Goal: Task Accomplishment & Management: Manage account settings

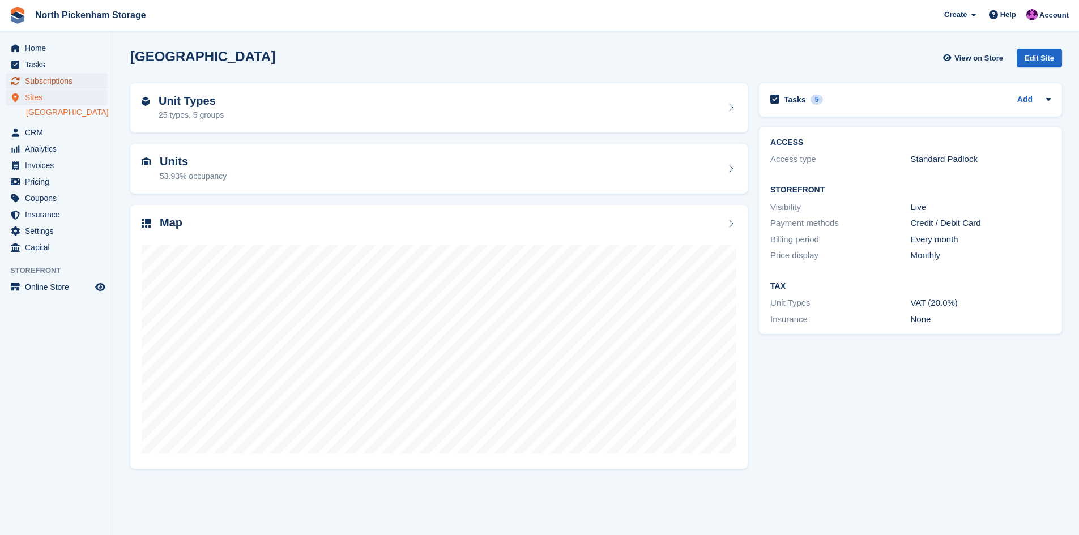
click at [33, 82] on span "Subscriptions" at bounding box center [59, 81] width 68 height 16
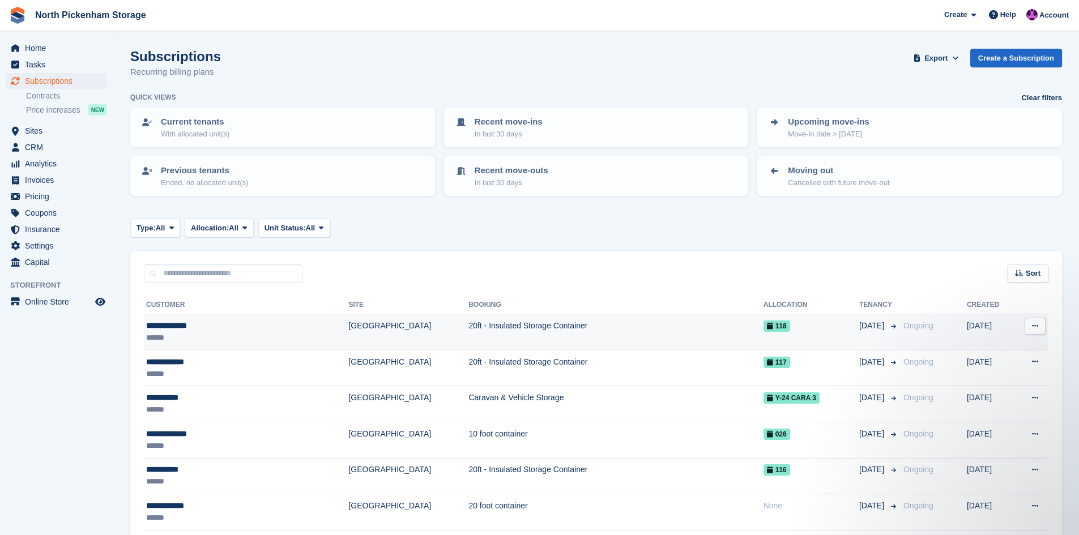
click at [348, 323] on td "[GEOGRAPHIC_DATA]" at bounding box center [408, 332] width 120 height 36
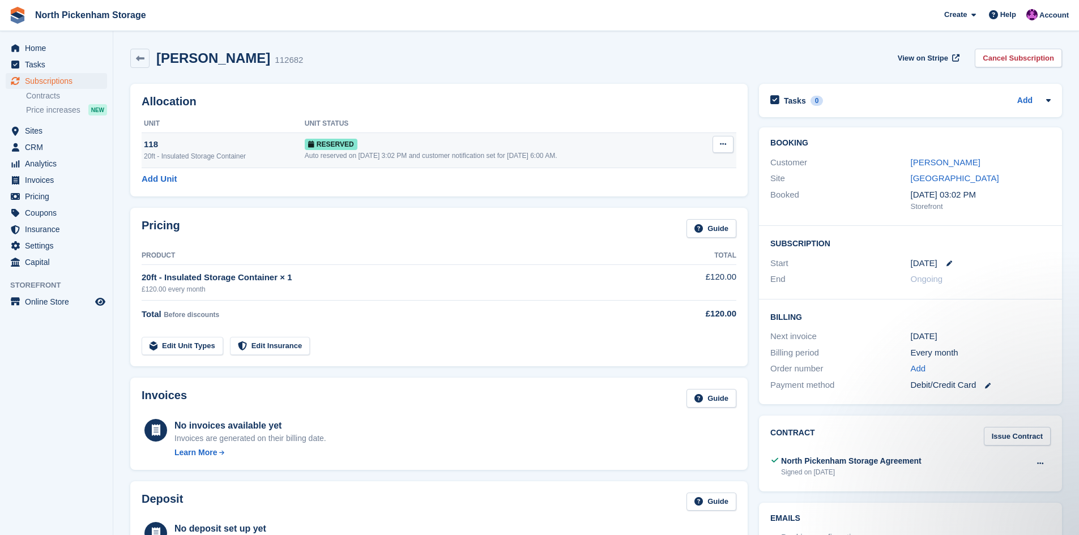
click at [725, 144] on icon at bounding box center [723, 143] width 6 height 7
click at [625, 113] on div "Allocation Unit Unit Status 118 20ft - Insulated Storage Container Reserved Aut…" at bounding box center [438, 140] width 617 height 113
click at [946, 261] on icon at bounding box center [949, 264] width 6 height 6
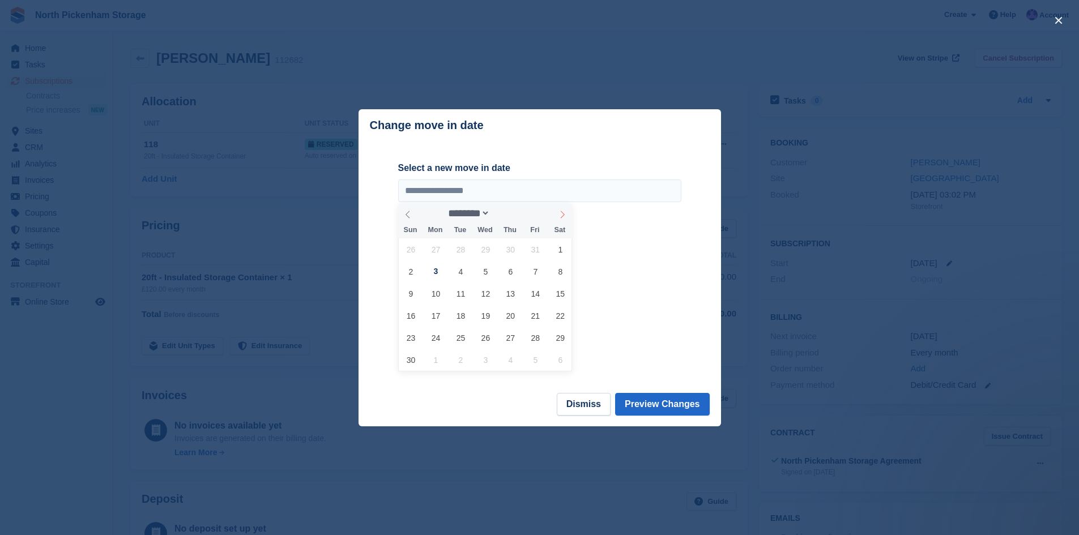
click at [562, 215] on icon at bounding box center [562, 215] width 8 height 8
select select "**"
click at [432, 250] on span "1" at bounding box center [436, 249] width 22 height 22
type input "**********"
click at [664, 402] on button "Preview Changes" at bounding box center [662, 404] width 95 height 23
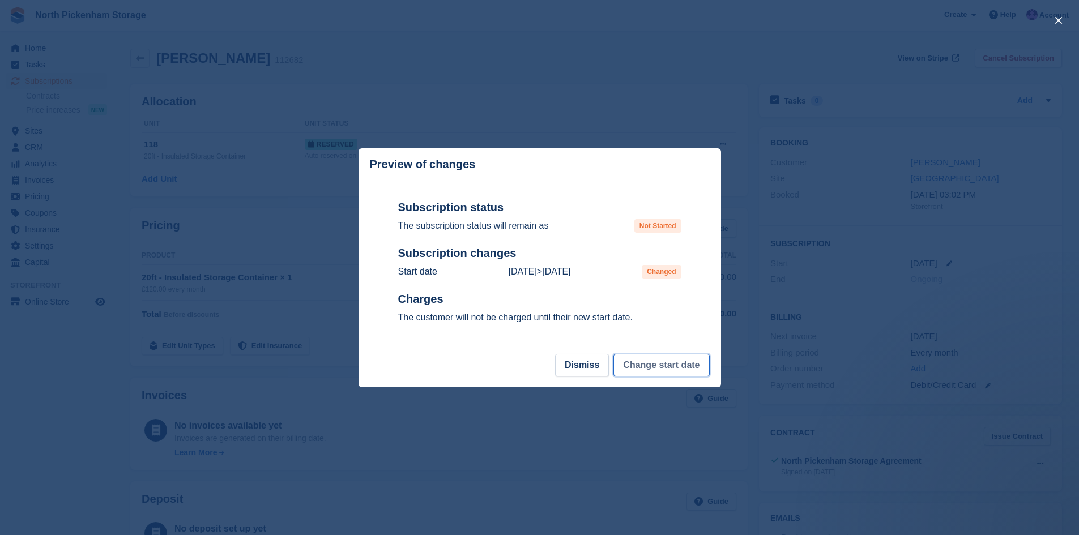
click at [649, 365] on button "Change start date" at bounding box center [661, 365] width 96 height 23
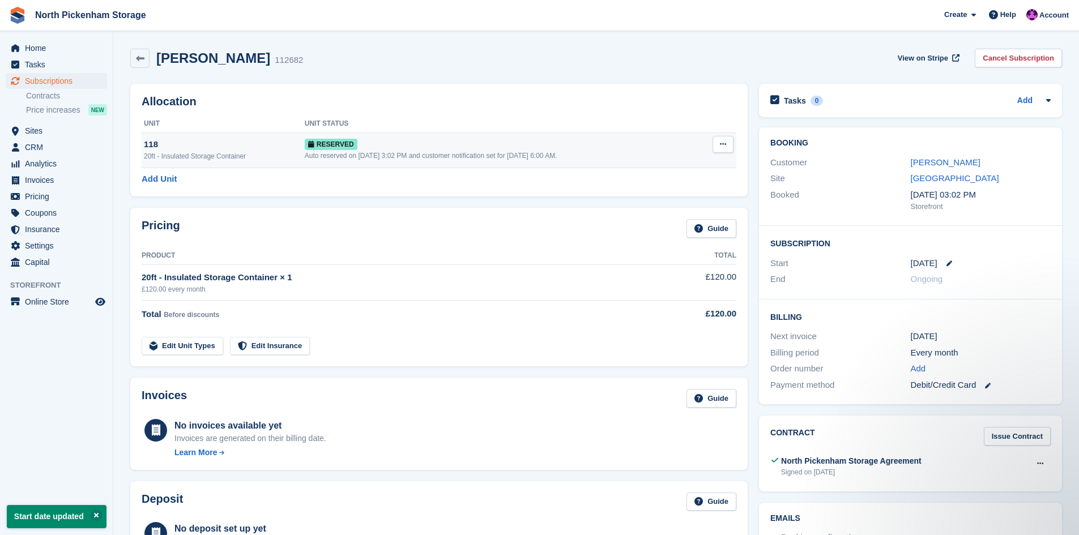
click at [727, 141] on button at bounding box center [723, 144] width 21 height 17
click at [648, 167] on p "Grant Early Access" at bounding box center [679, 166] width 99 height 15
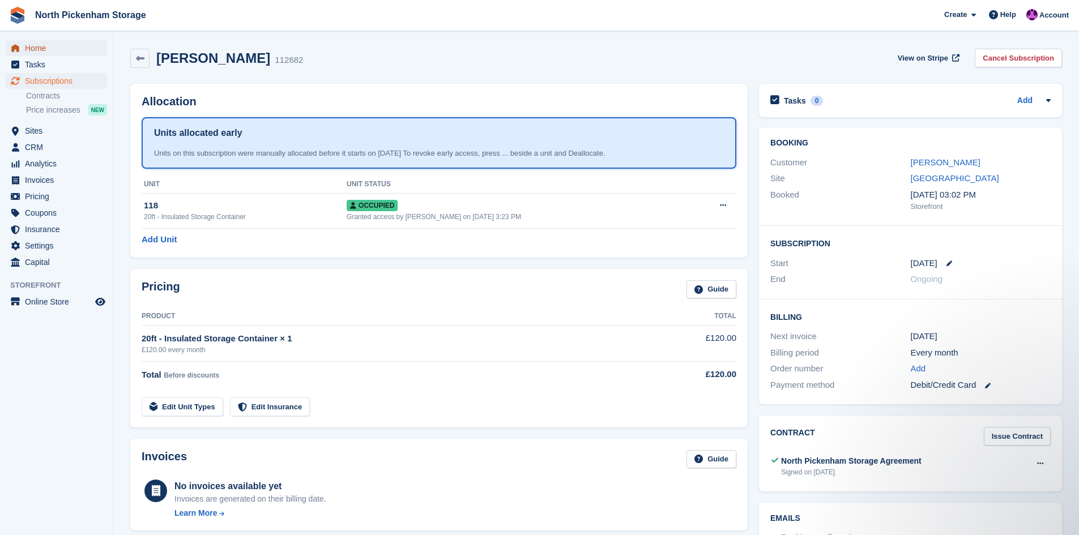
click at [33, 46] on span "Home" at bounding box center [59, 48] width 68 height 16
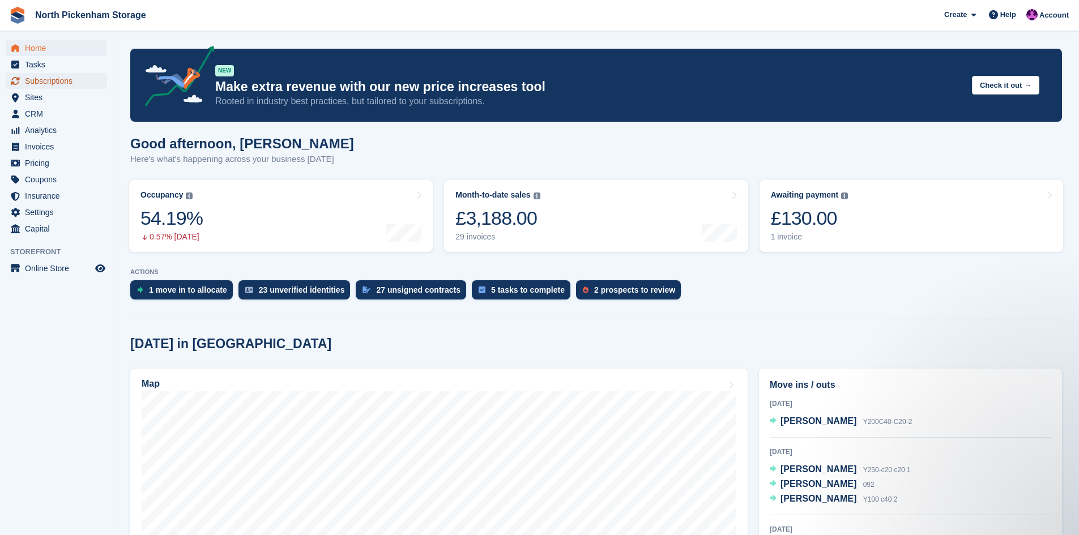
click at [28, 78] on span "Subscriptions" at bounding box center [59, 81] width 68 height 16
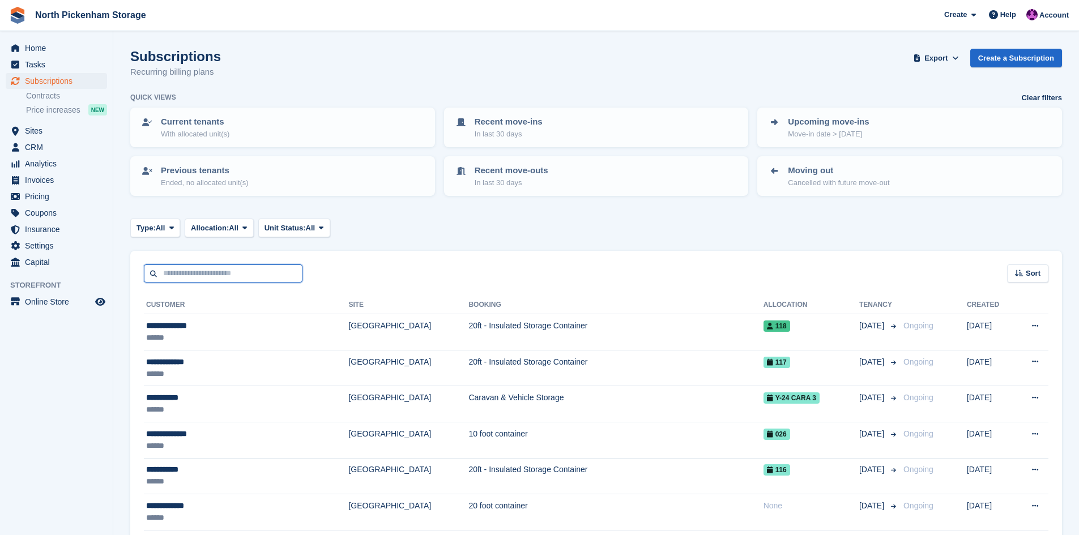
click at [186, 274] on input "text" at bounding box center [223, 274] width 159 height 19
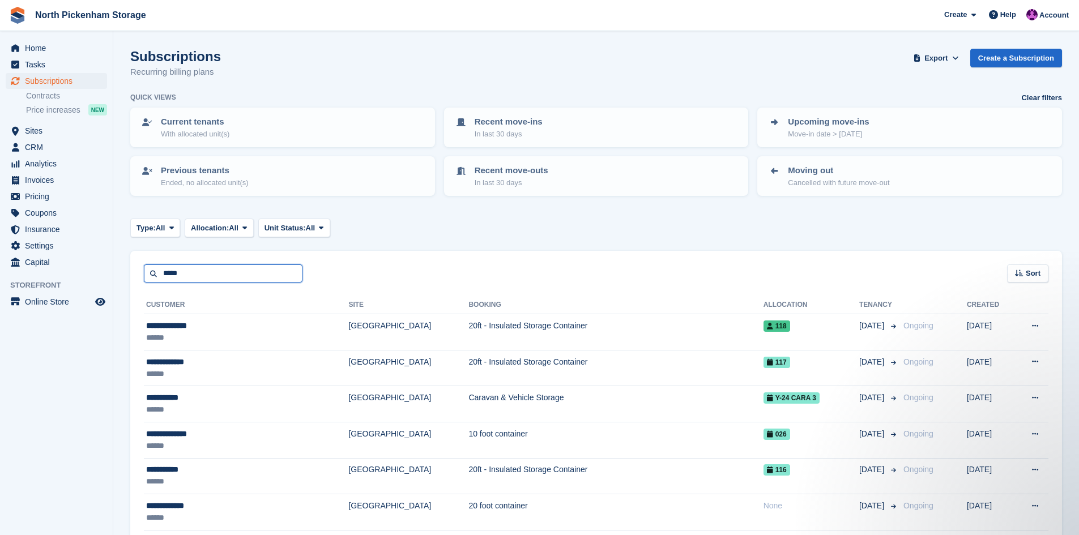
type input "*****"
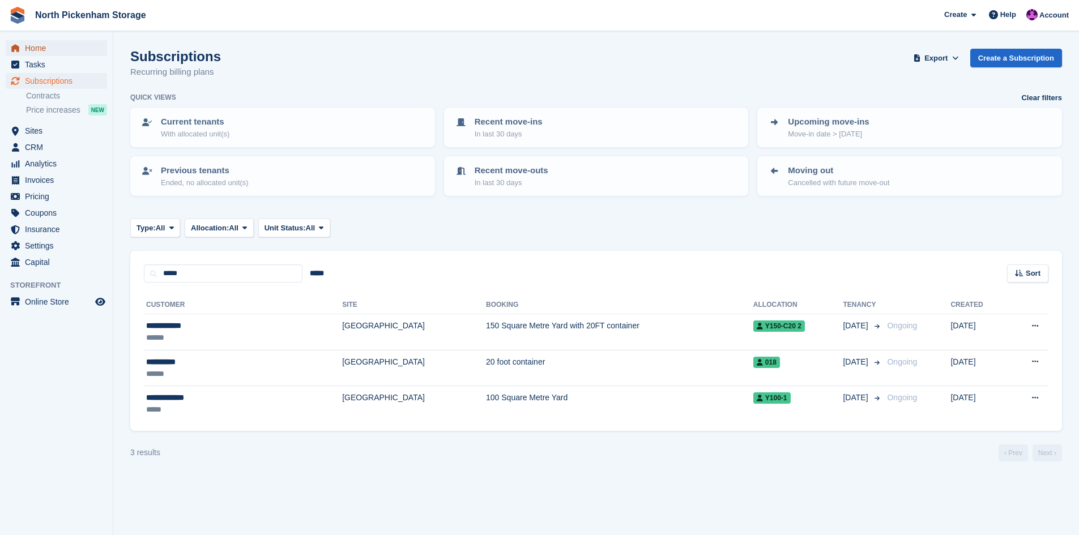
click at [28, 45] on span "Home" at bounding box center [59, 48] width 68 height 16
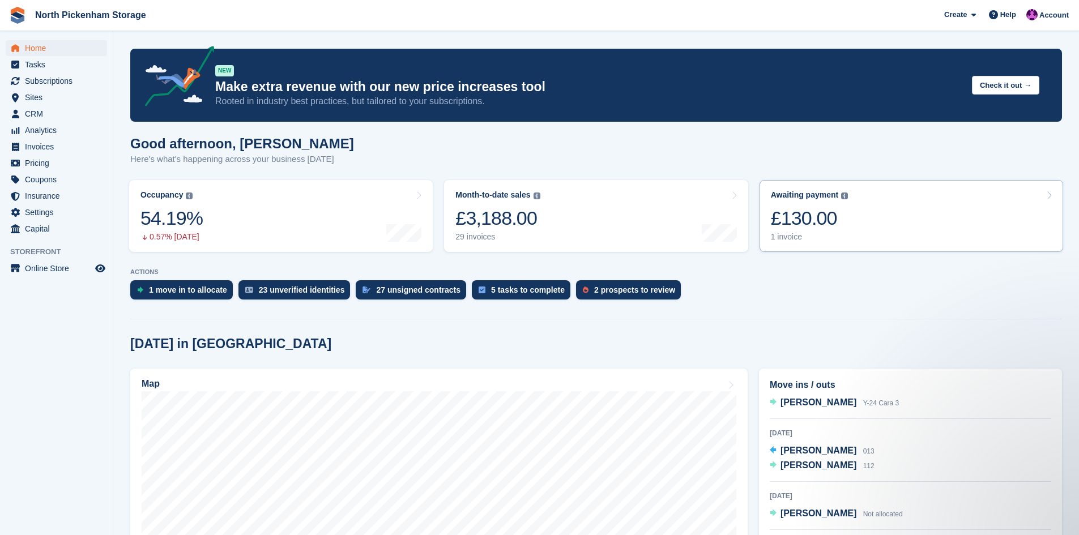
click at [787, 220] on div "£130.00" at bounding box center [810, 218] width 78 height 23
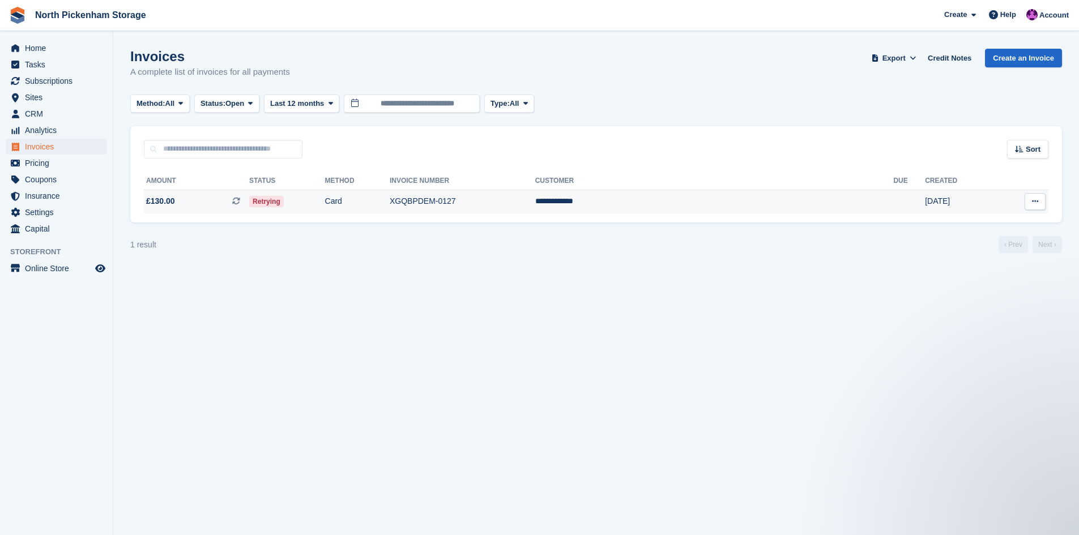
click at [284, 198] on span "Retrying" at bounding box center [266, 201] width 35 height 11
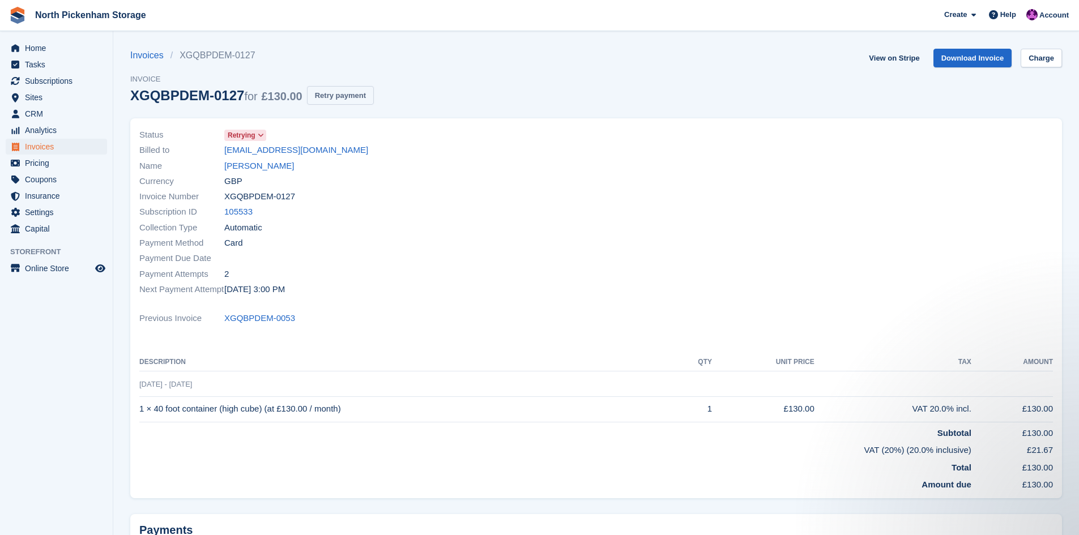
click at [329, 98] on button "Retry payment" at bounding box center [340, 95] width 67 height 19
click at [44, 45] on span "Home" at bounding box center [59, 48] width 68 height 16
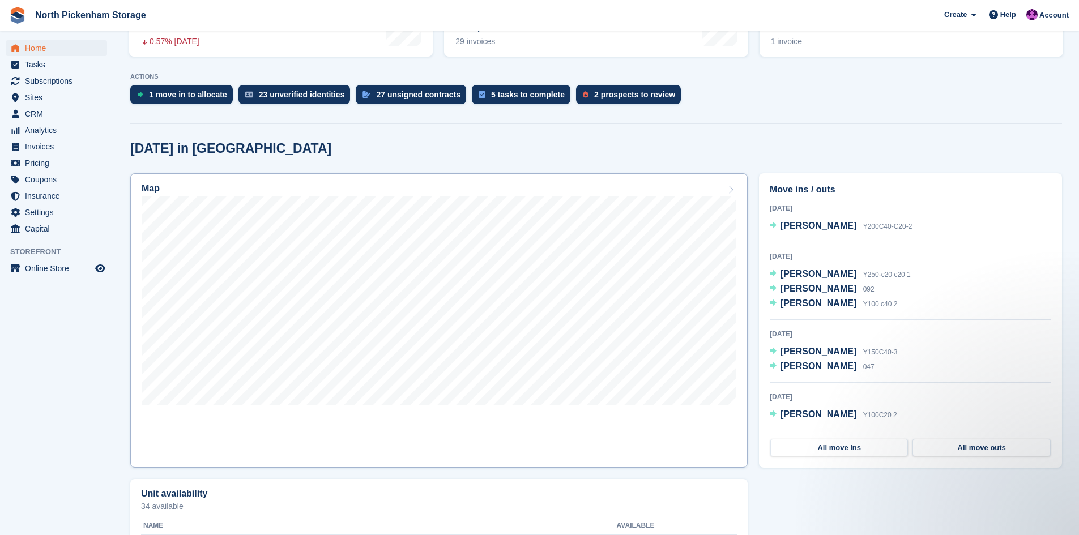
scroll to position [227, 0]
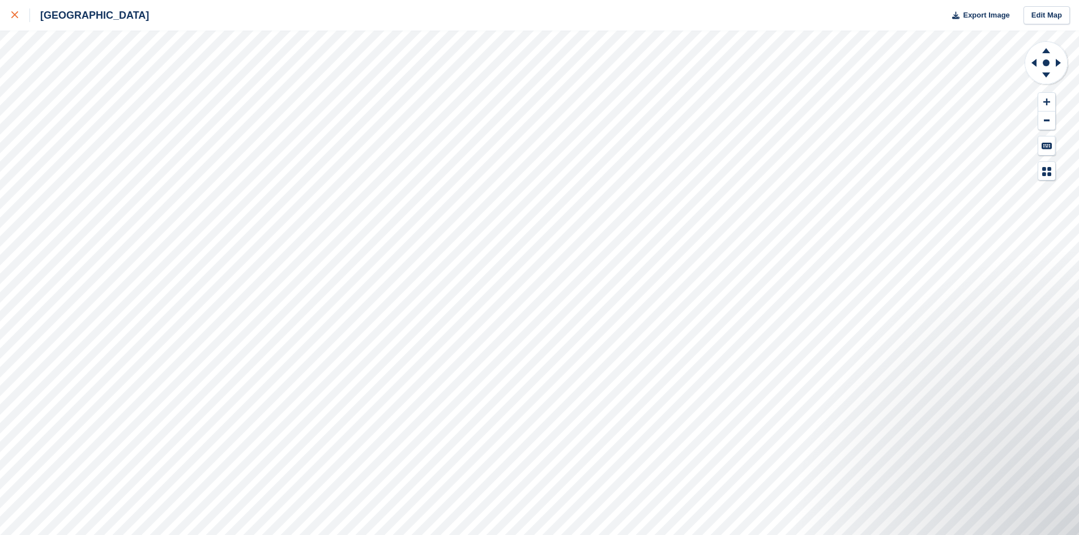
click at [18, 14] on icon at bounding box center [14, 14] width 7 height 7
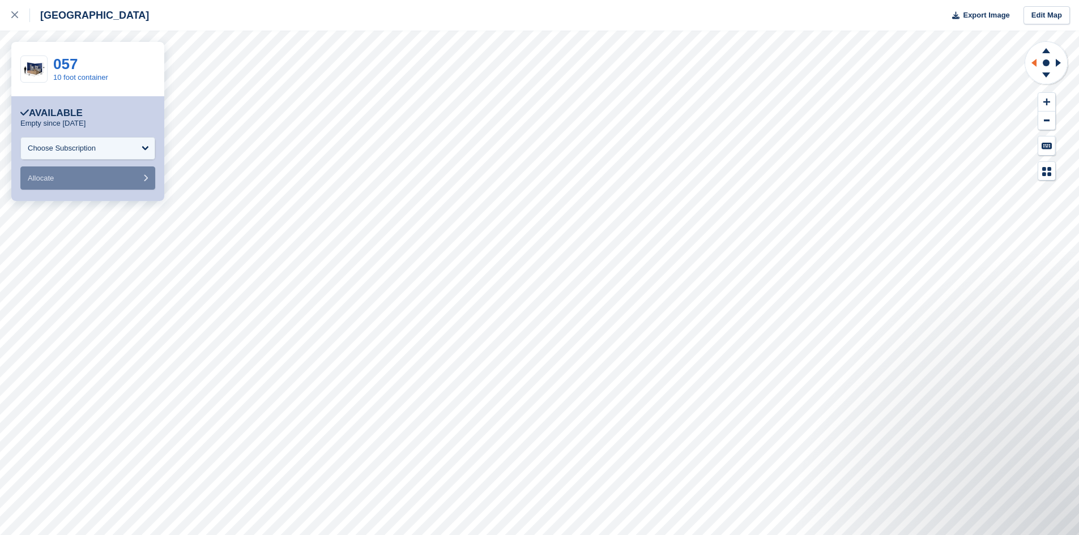
click at [1032, 63] on icon at bounding box center [1033, 63] width 5 height 8
click at [1030, 63] on icon at bounding box center [1032, 62] width 14 height 29
click at [1056, 60] on g at bounding box center [1060, 62] width 14 height 29
click at [1044, 48] on icon at bounding box center [1045, 49] width 29 height 14
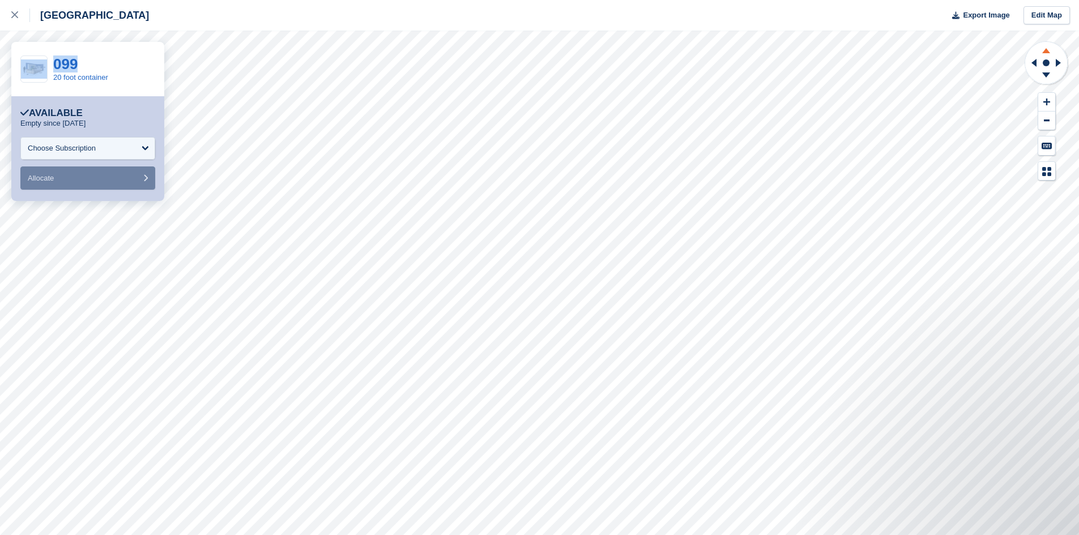
click at [1044, 48] on icon at bounding box center [1045, 49] width 29 height 14
click at [1045, 48] on icon at bounding box center [1045, 49] width 29 height 14
click at [1043, 74] on icon at bounding box center [1045, 77] width 29 height 14
drag, startPoint x: 1033, startPoint y: 58, endPoint x: 1062, endPoint y: 67, distance: 30.7
click at [1029, 59] on icon at bounding box center [1032, 62] width 14 height 29
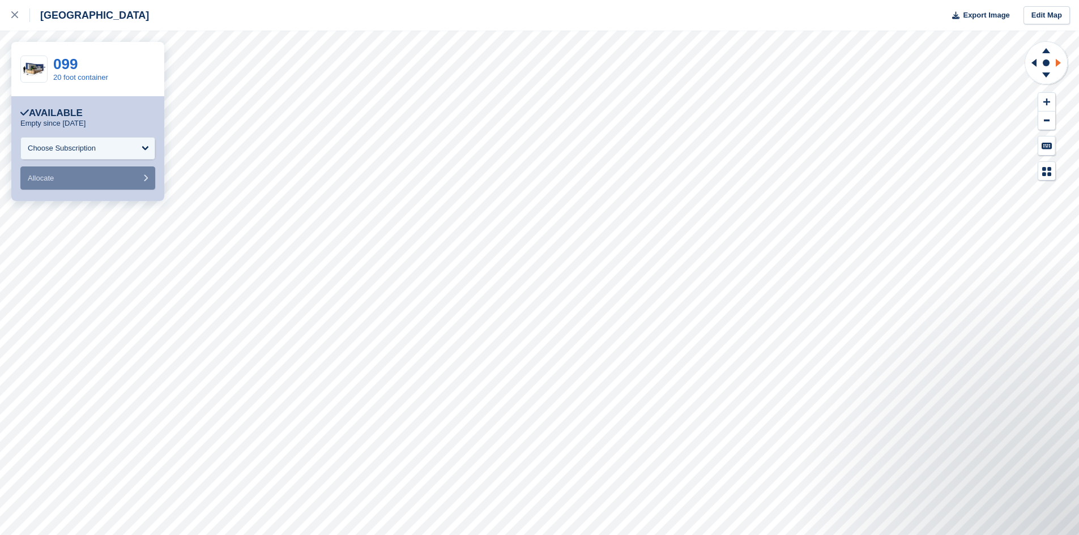
click at [1061, 65] on icon at bounding box center [1060, 62] width 14 height 29
click at [1048, 46] on icon at bounding box center [1045, 49] width 29 height 14
click at [1044, 77] on icon at bounding box center [1045, 77] width 29 height 14
click at [1043, 50] on icon at bounding box center [1045, 49] width 29 height 14
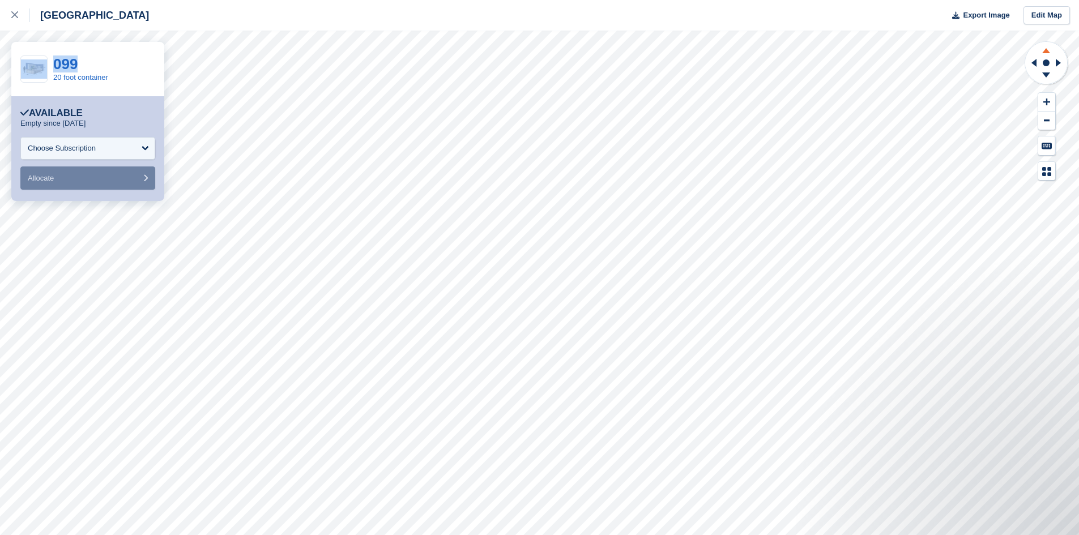
click at [1043, 50] on icon at bounding box center [1045, 49] width 29 height 14
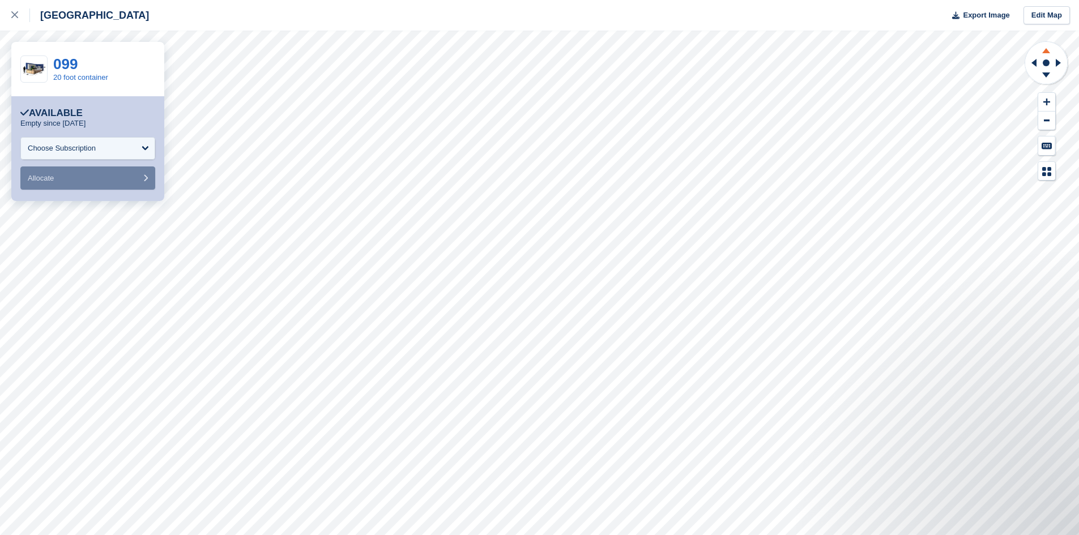
click at [1043, 50] on icon at bounding box center [1045, 49] width 29 height 14
drag, startPoint x: 1043, startPoint y: 50, endPoint x: 1028, endPoint y: 69, distance: 23.8
click at [1043, 50] on icon at bounding box center [1045, 49] width 29 height 14
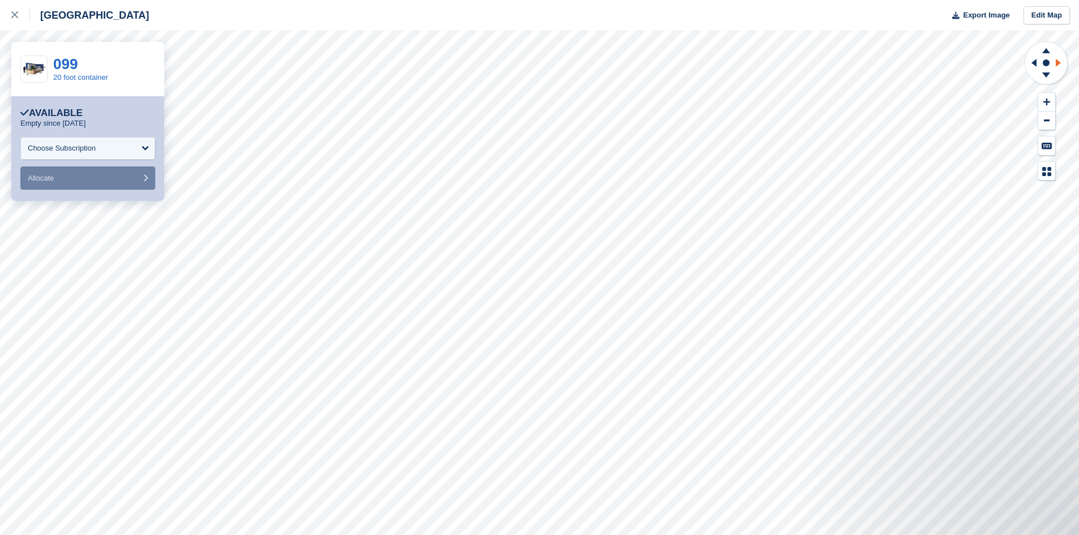
click at [1058, 63] on icon at bounding box center [1058, 63] width 5 height 8
click at [1033, 63] on icon at bounding box center [1033, 63] width 5 height 8
